Goal: Complete application form

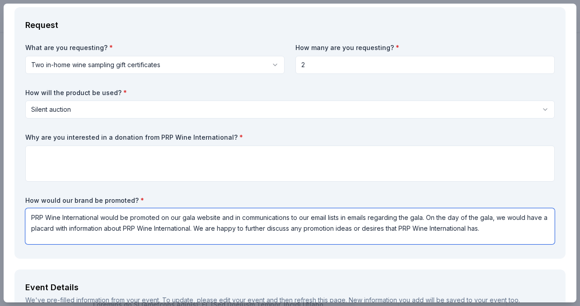
scroll to position [43, 0]
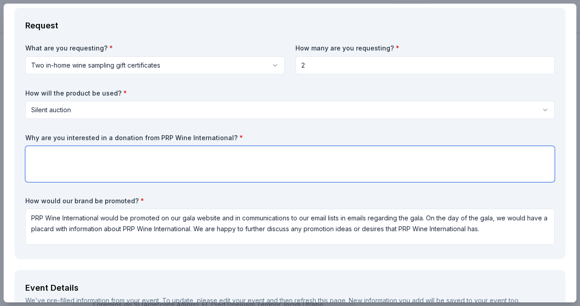
click at [408, 159] on textarea at bounding box center [289, 164] width 529 height 36
paste textarea "PRP Wine International has been a pioneer in the industry of luxury home experi…"
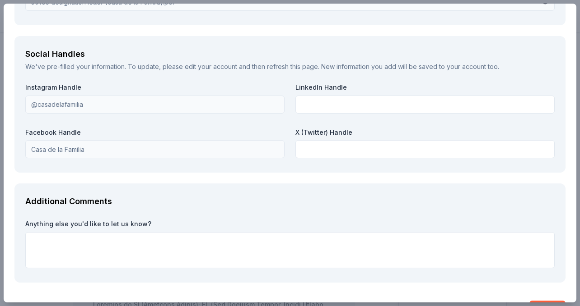
scroll to position [1157, 0]
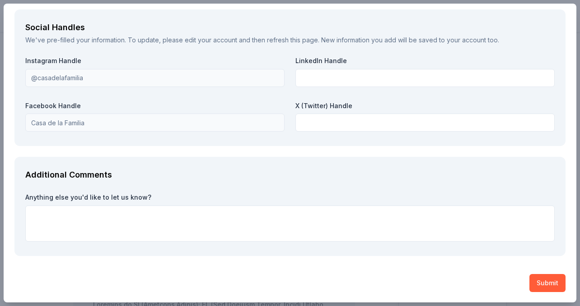
type textarea "PRP Wine International has been a pioneer in the industry of luxury home experi…"
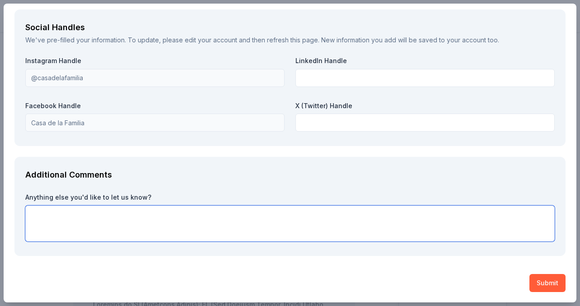
click at [278, 217] on textarea at bounding box center [289, 224] width 529 height 36
type textarea "W"
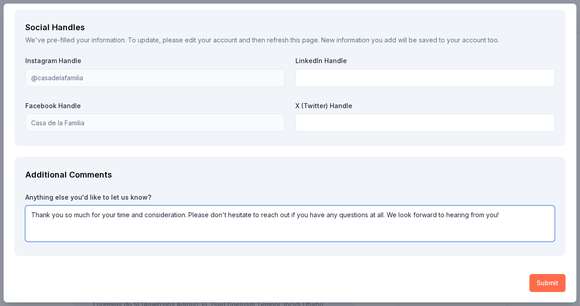
type textarea "Thank you so much for your time and consideration. Please don't hesitate to rea…"
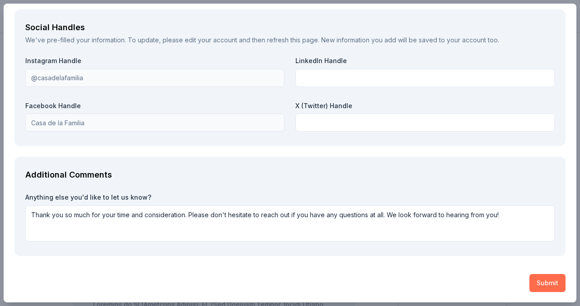
click at [548, 283] on button "Submit" at bounding box center [547, 283] width 36 height 18
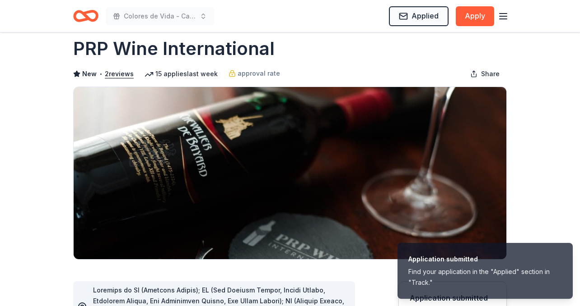
scroll to position [0, 0]
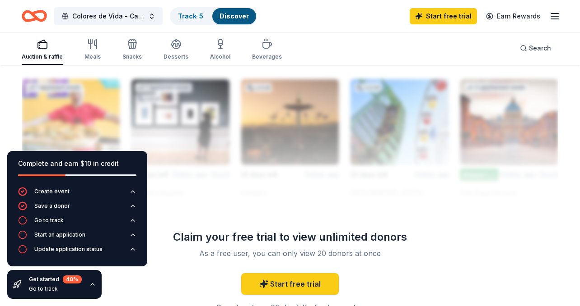
scroll to position [929, 0]
